Goal: Task Accomplishment & Management: Manage account settings

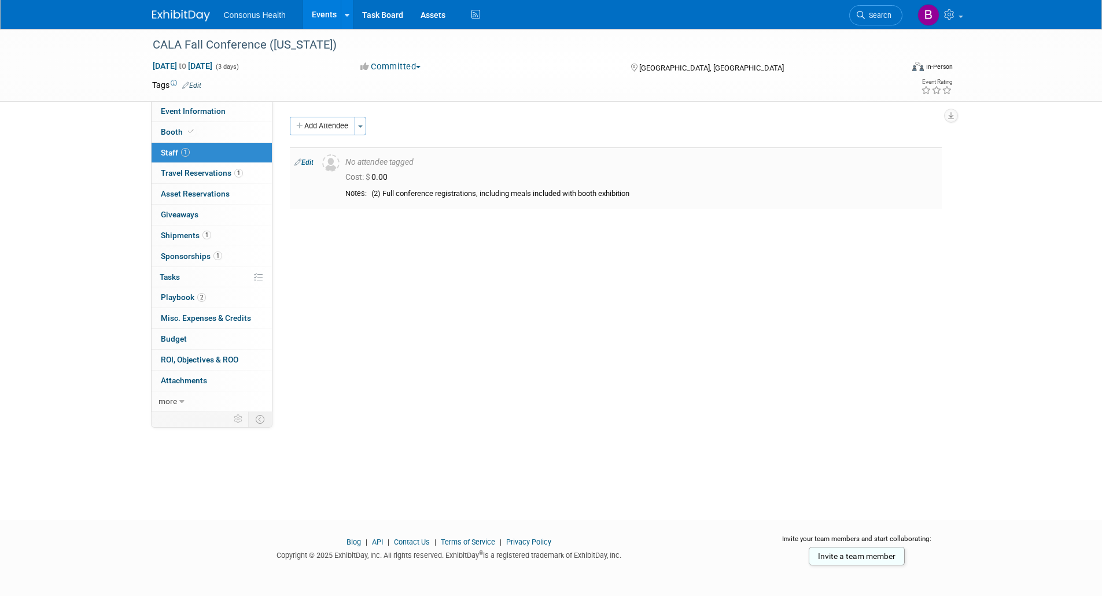
click at [305, 161] on link "Edit" at bounding box center [303, 163] width 19 height 8
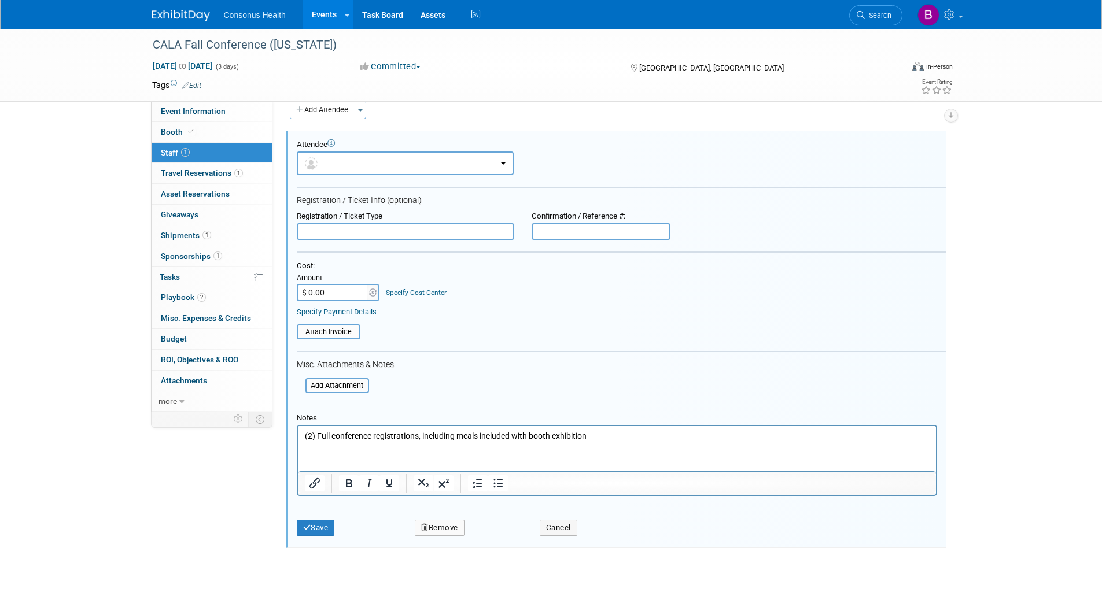
click at [609, 441] on p "(2) Full conference registrations, including meals included with booth exhibiti…" at bounding box center [616, 437] width 625 height 12
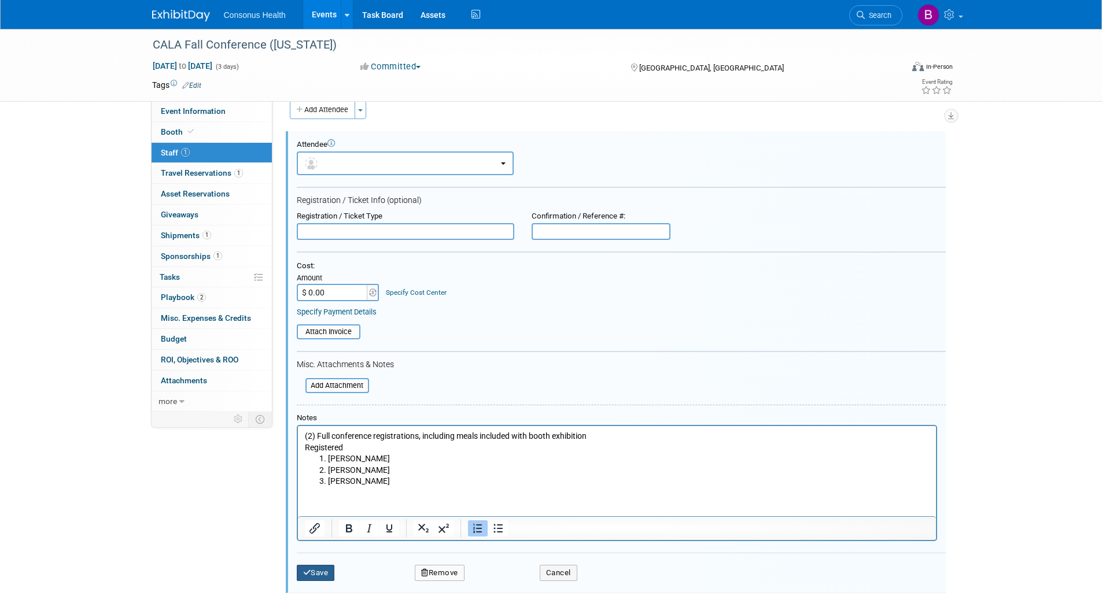
click at [315, 574] on button "Save" at bounding box center [316, 573] width 38 height 16
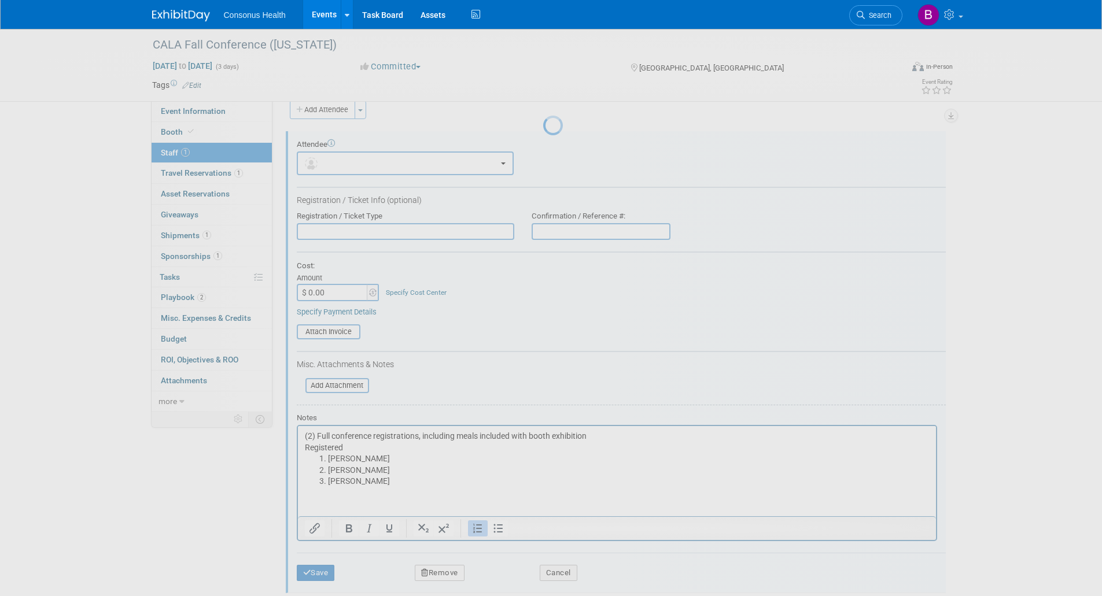
scroll to position [5, 0]
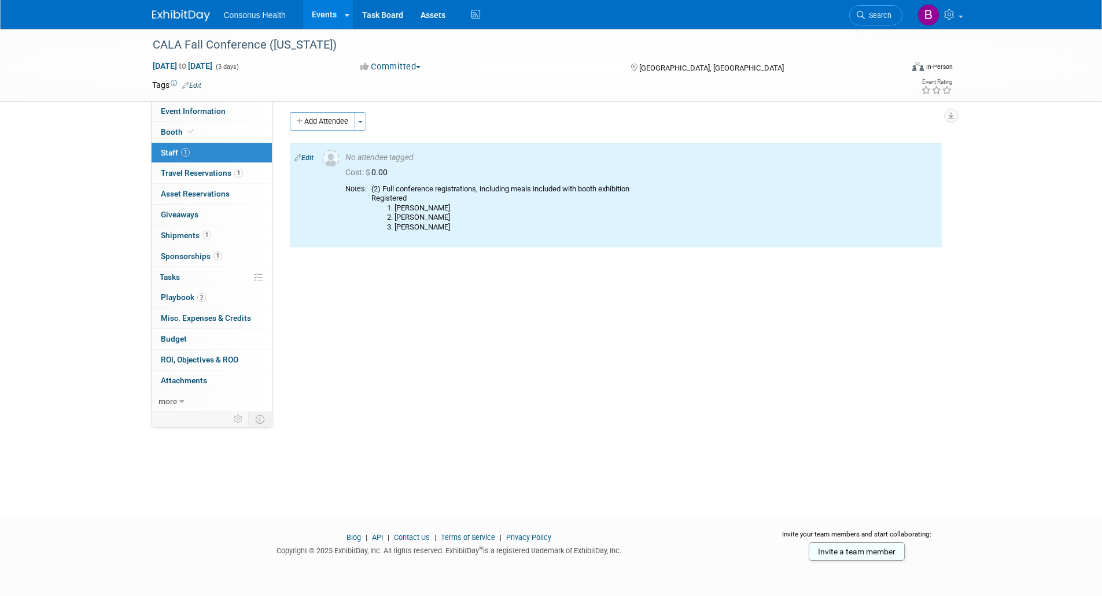
click at [315, 13] on link "Events" at bounding box center [324, 14] width 42 height 29
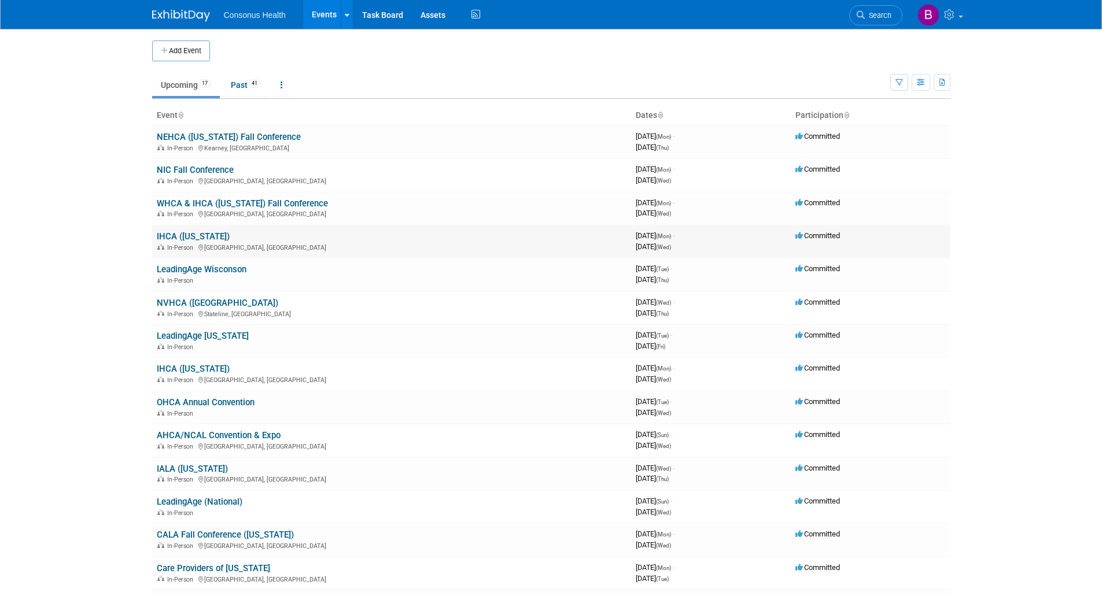
click at [197, 241] on link "IHCA ([US_STATE])" at bounding box center [193, 236] width 73 height 10
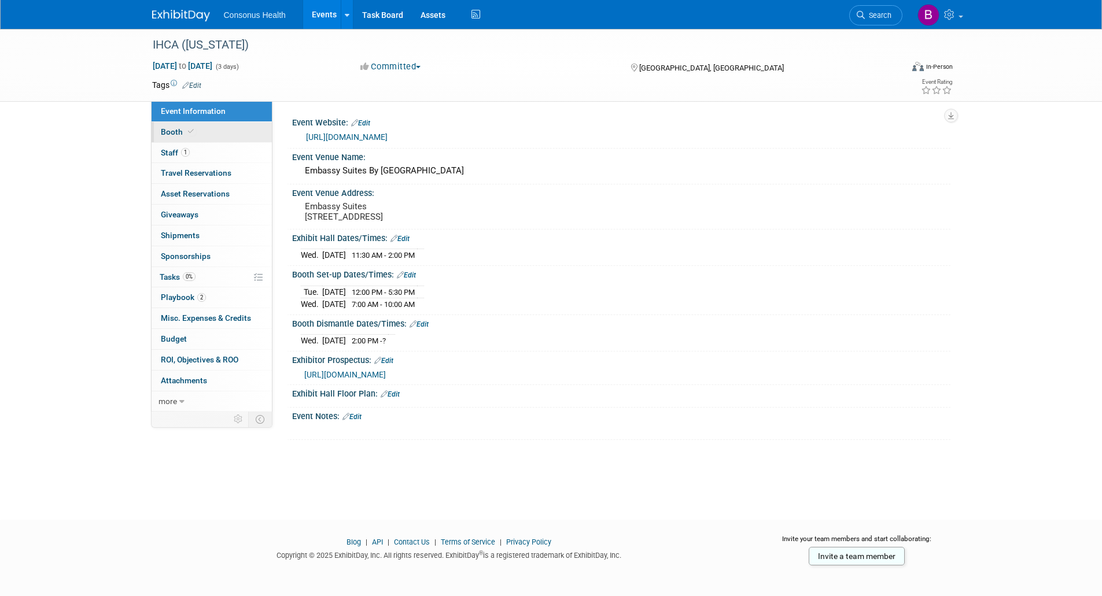
click at [166, 131] on span "Booth" at bounding box center [178, 131] width 35 height 9
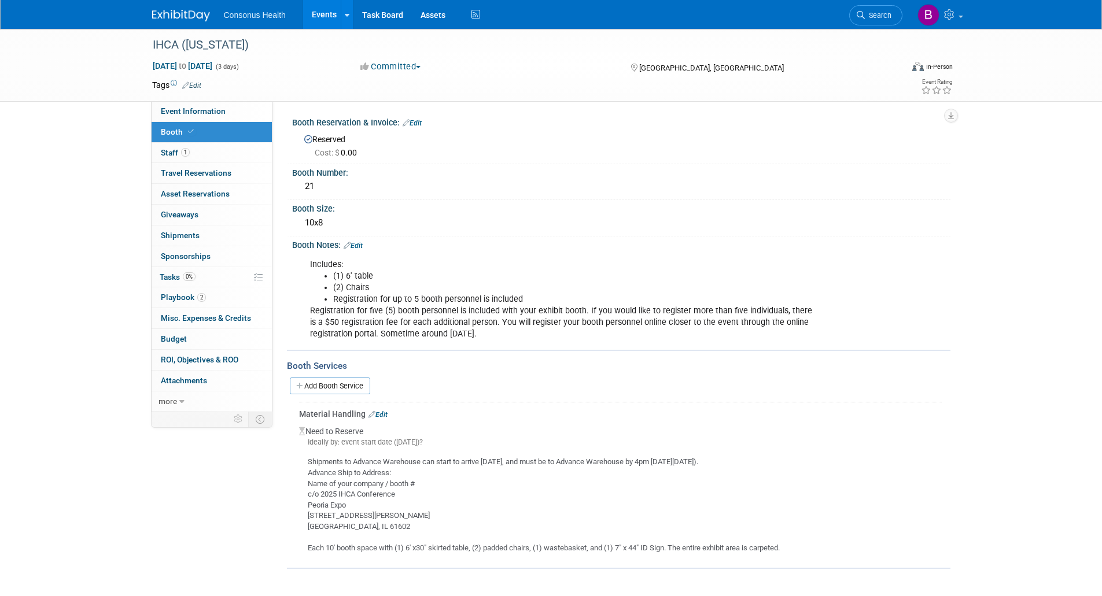
click at [321, 11] on link "Events" at bounding box center [324, 14] width 42 height 29
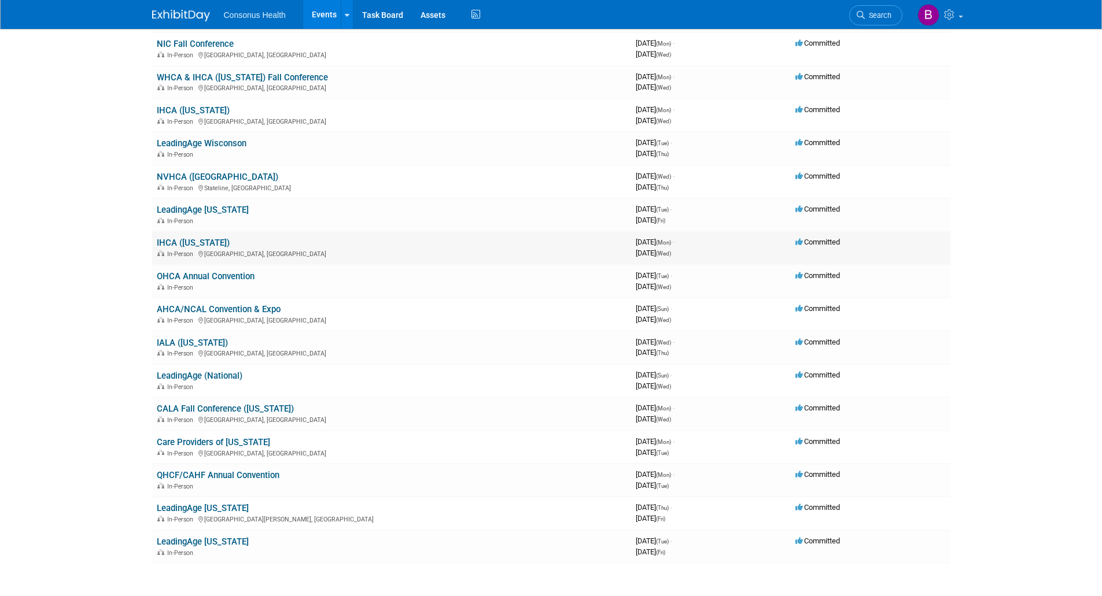
scroll to position [174, 0]
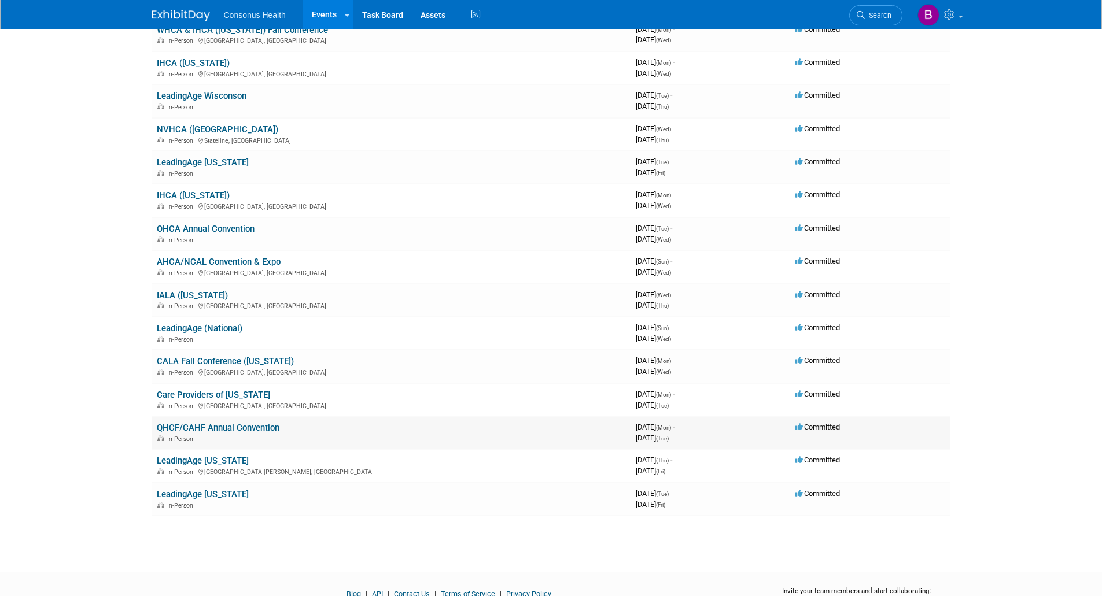
click at [187, 433] on td "QHCF/CAHF Annual Convention In-Person" at bounding box center [391, 433] width 479 height 33
click at [189, 428] on link "QHCF/CAHF Annual Convention" at bounding box center [218, 428] width 123 height 10
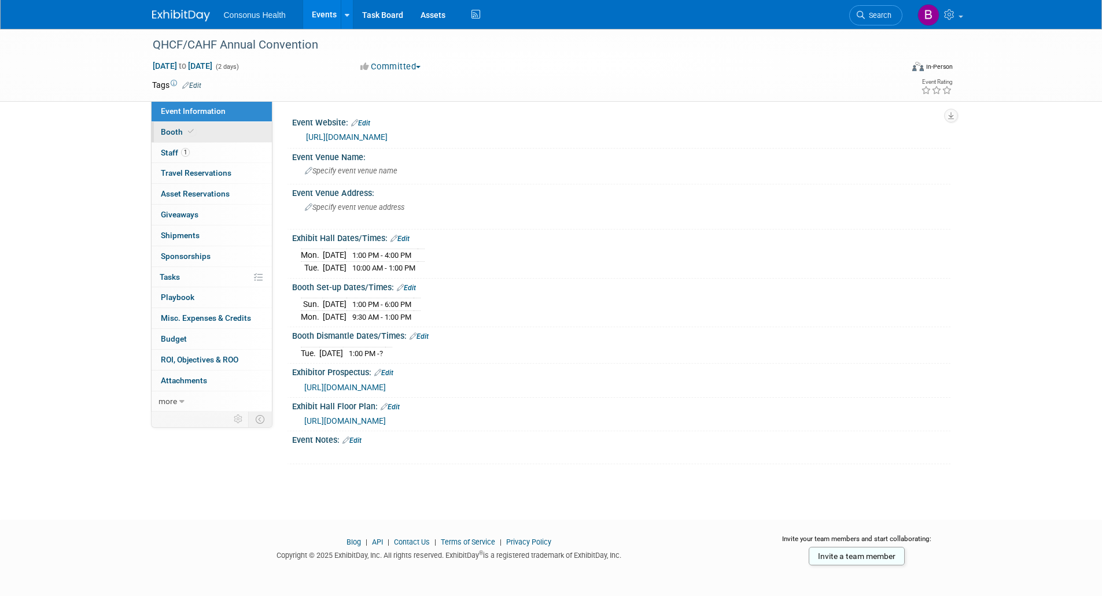
click at [170, 130] on span "Booth" at bounding box center [178, 131] width 35 height 9
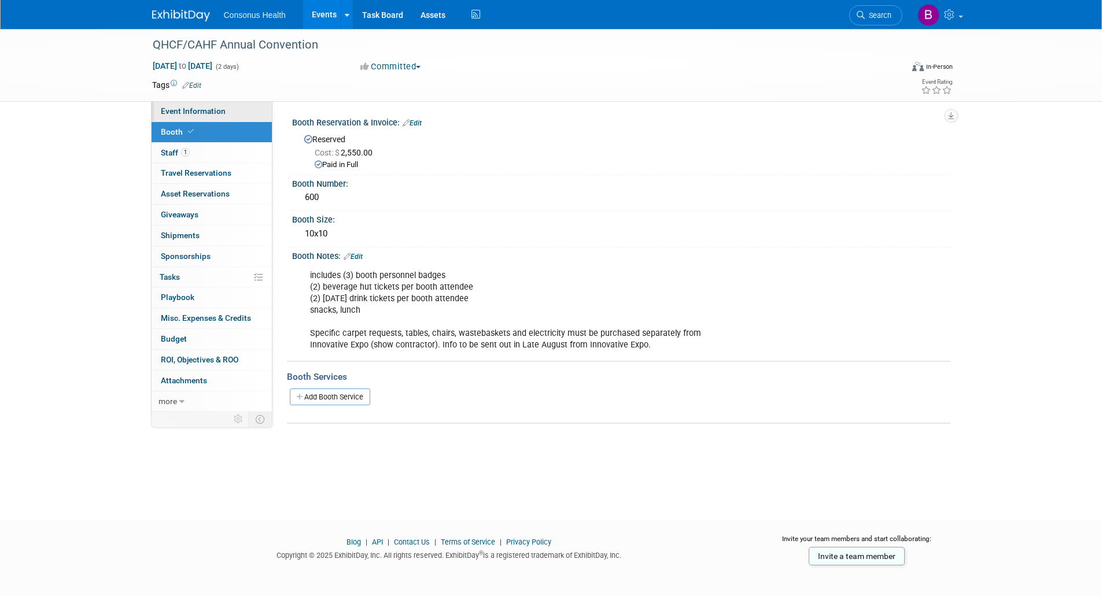
click at [165, 108] on span "Event Information" at bounding box center [193, 110] width 65 height 9
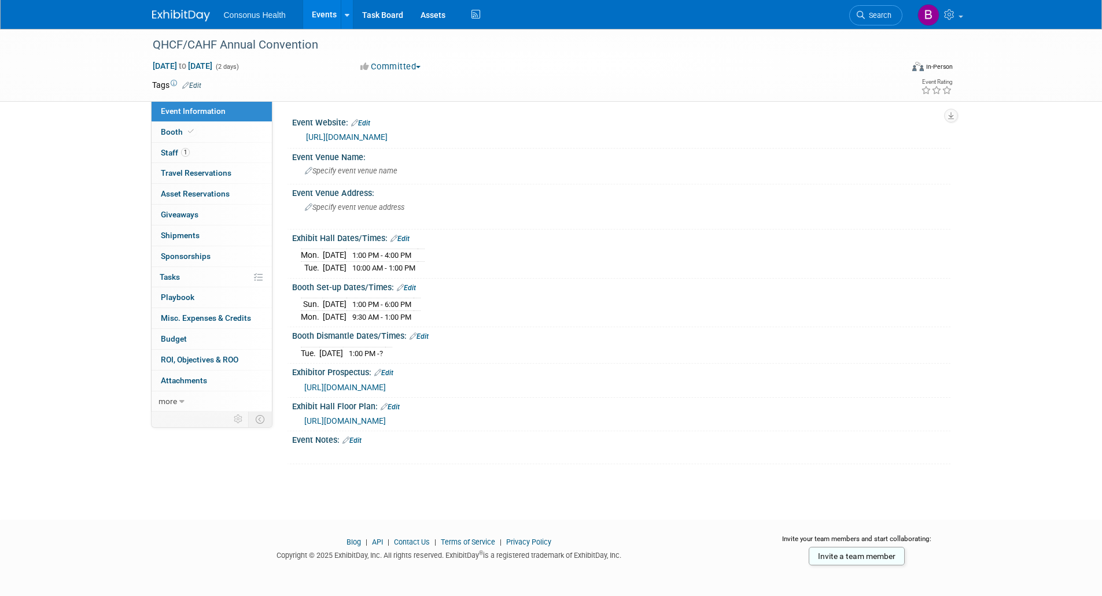
click at [358, 438] on link "Edit" at bounding box center [351, 441] width 19 height 8
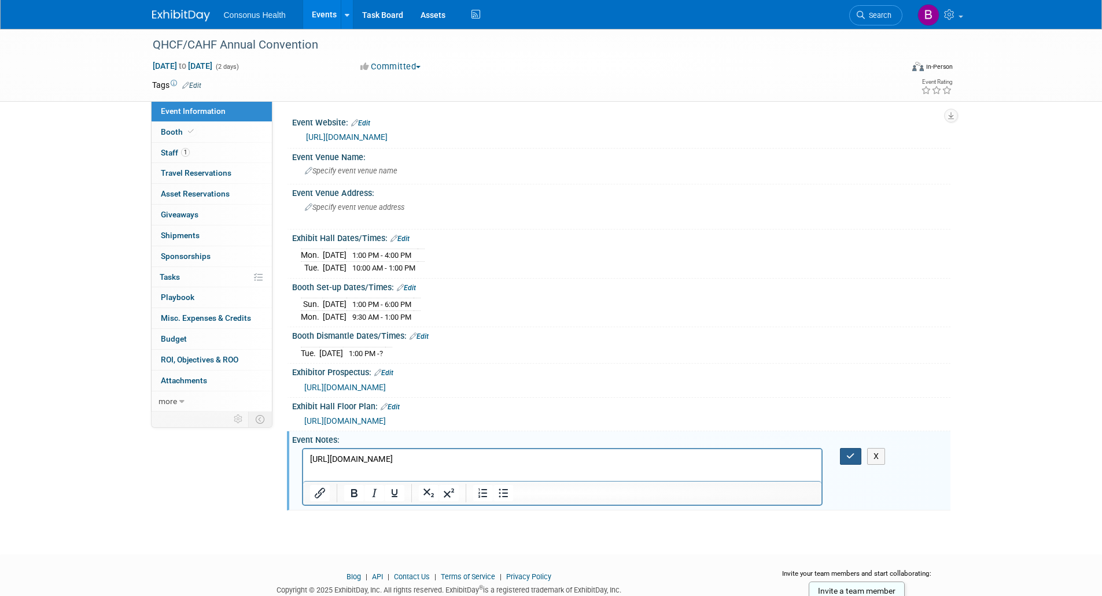
click at [857, 456] on button "button" at bounding box center [850, 456] width 21 height 17
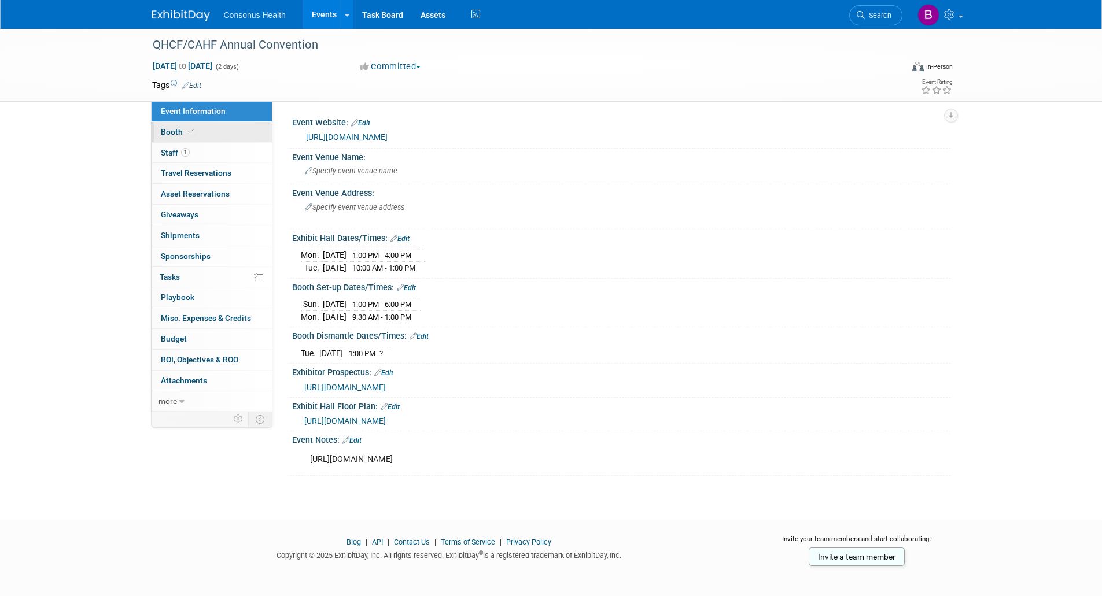
click at [172, 131] on span "Booth" at bounding box center [178, 131] width 35 height 9
